Goal: Communication & Community: Answer question/provide support

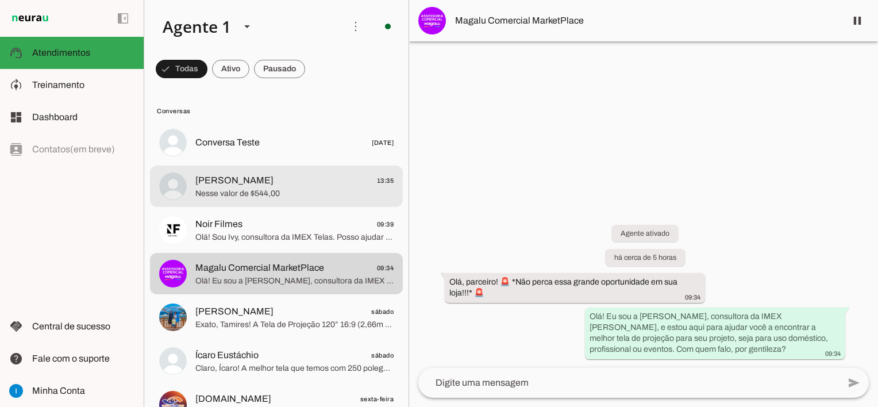
click at [264, 191] on span "Nesse valor de $544,00" at bounding box center [294, 193] width 198 height 11
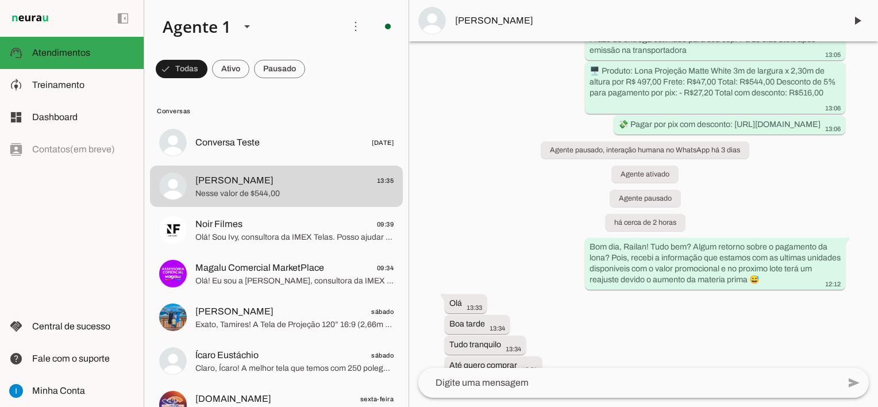
scroll to position [2076, 0]
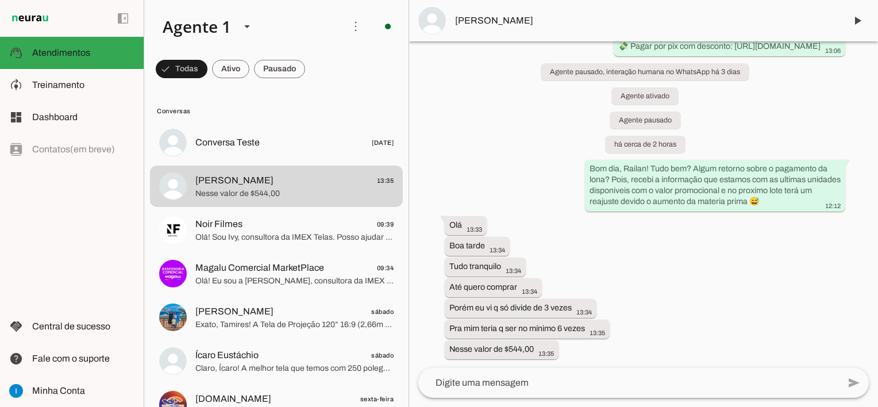
click at [533, 381] on textarea at bounding box center [629, 383] width 421 height 14
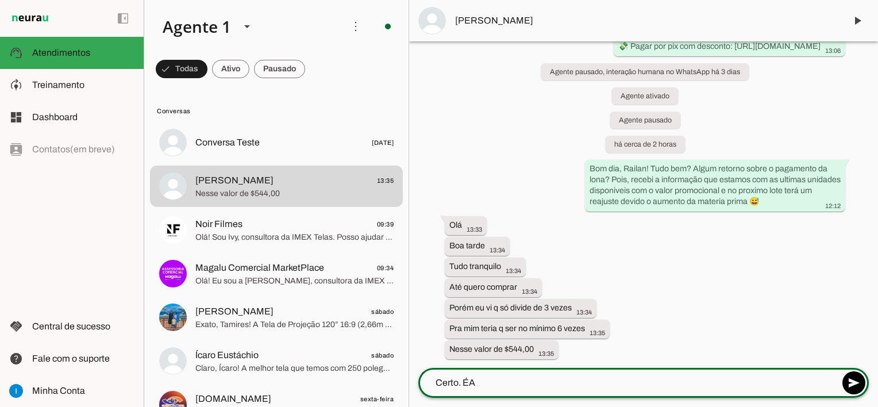
type textarea "Certo. ÉA"
type md-outlined-text-field "Certo. ÉA"
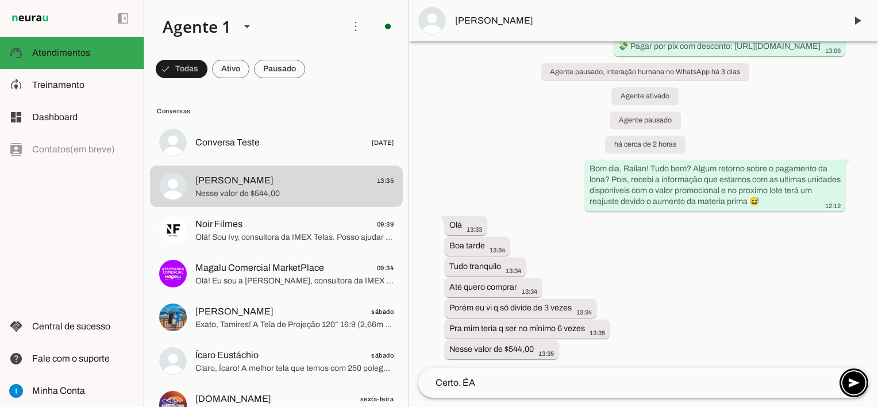
click at [527, 383] on textarea "Certo. ÉA" at bounding box center [629, 383] width 421 height 14
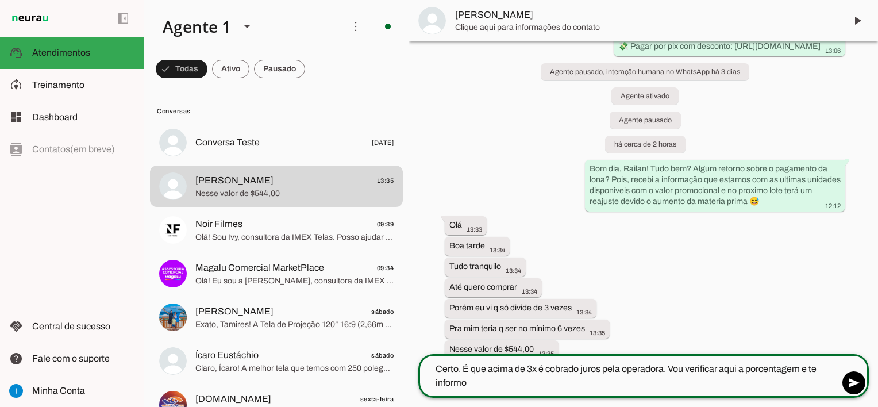
type textarea "Certo. É que acima de 3x é cobrado juros pela operadora. Vou verificar aqui a p…"
type md-outlined-text-field "Certo. É que acima de 3x é cobrado juros pela operadora. Vou verificar aqui a p…"
click at [475, 385] on textarea "Certo. É que acima de 3x é cobrado juros pela operadora. Vou verificar aqui a p…" at bounding box center [629, 376] width 421 height 28
paste textarea "👍🏻"
type textarea "Certo. É que acima de 3x é cobrado juros pela operadora. Vou verificar aqui a p…"
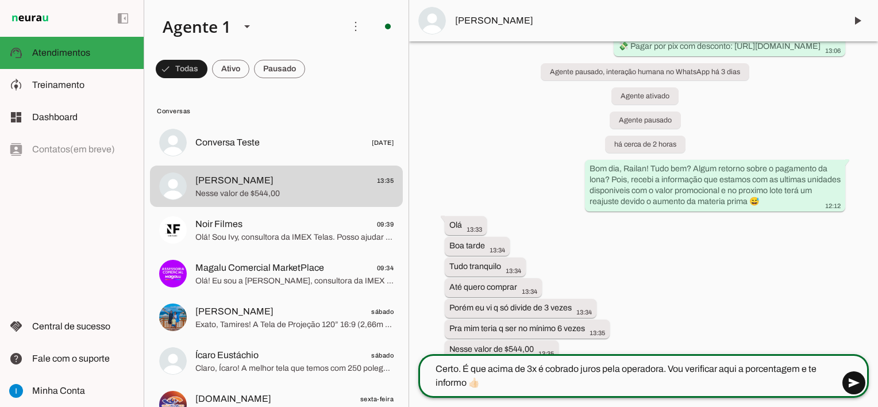
type md-outlined-text-field "Certo. É que acima de 3x é cobrado juros pela operadora. Vou verificar aqui a p…"
click at [855, 389] on span at bounding box center [854, 383] width 28 height 28
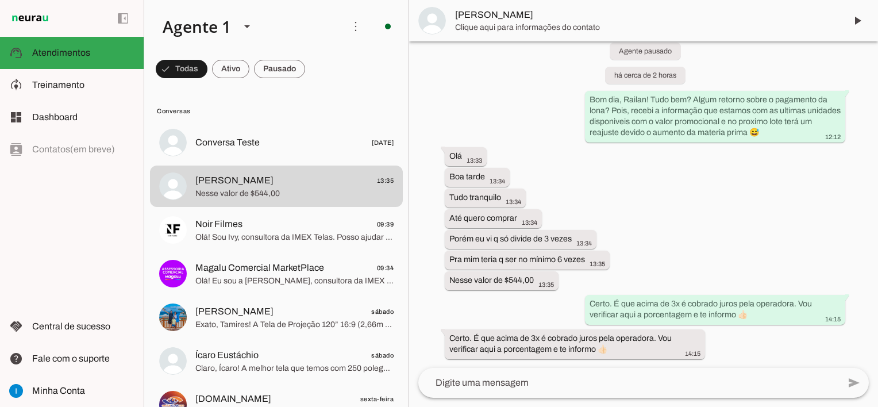
scroll to position [2111, 0]
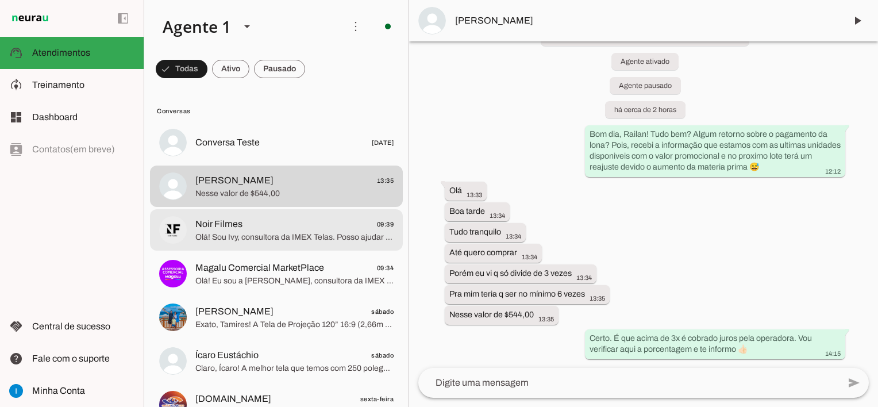
click at [315, 226] on span "Noir Filmes 09:39" at bounding box center [294, 224] width 198 height 14
